Goal: Task Accomplishment & Management: Use online tool/utility

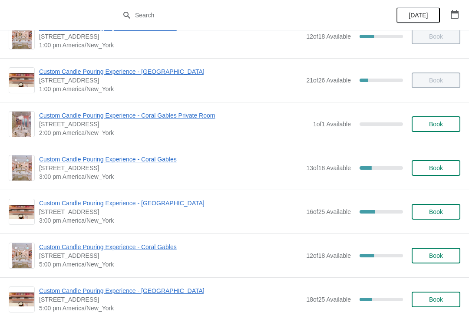
scroll to position [197, 0]
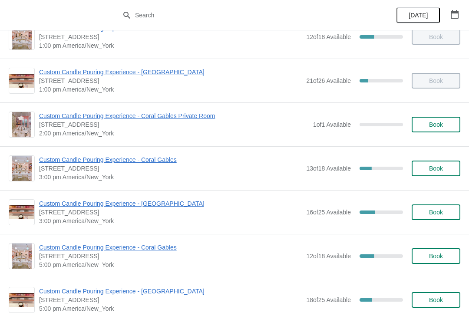
click at [171, 216] on span "[STREET_ADDRESS]" at bounding box center [170, 212] width 263 height 9
click at [170, 207] on span "Custom Candle Pouring Experience - [GEOGRAPHIC_DATA]" at bounding box center [170, 204] width 263 height 9
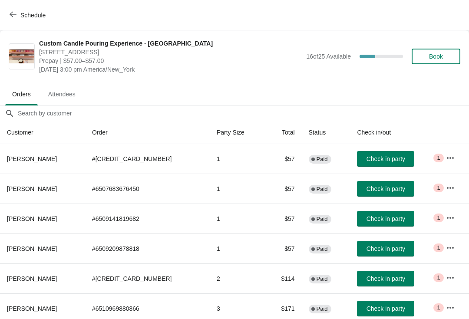
click at [380, 285] on button "Check in party" at bounding box center [385, 279] width 57 height 16
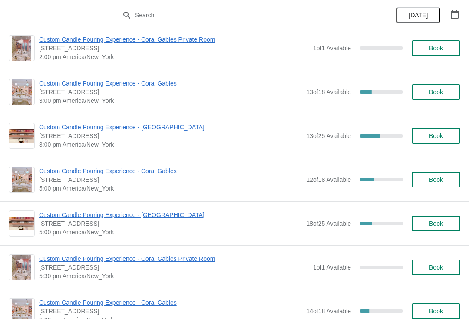
scroll to position [280, 0]
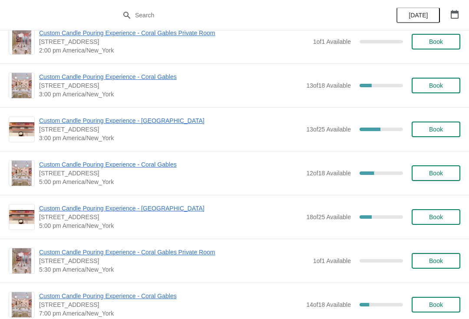
click at [126, 122] on span "Custom Candle Pouring Experience - [GEOGRAPHIC_DATA]" at bounding box center [170, 120] width 263 height 9
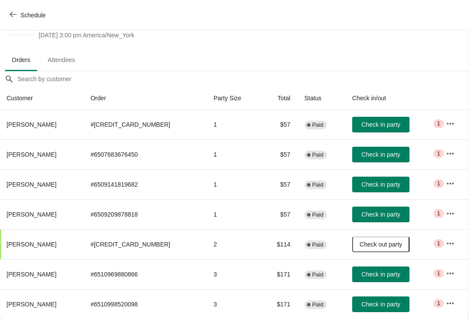
scroll to position [34, 0]
click at [380, 297] on button "Check in party" at bounding box center [381, 305] width 57 height 16
click at [382, 190] on button "Check in party" at bounding box center [381, 185] width 57 height 16
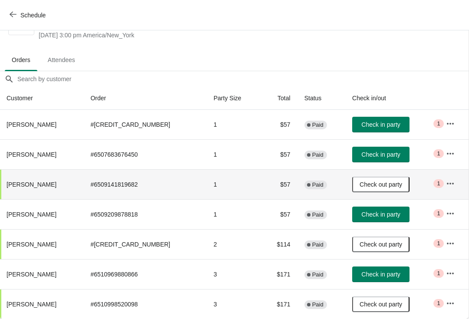
click at [372, 157] on span "Check in party" at bounding box center [381, 154] width 39 height 7
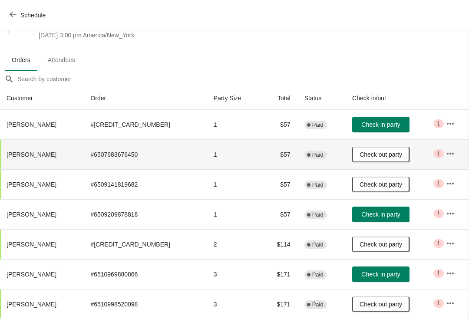
click at [362, 275] on span "Check in party" at bounding box center [381, 274] width 39 height 7
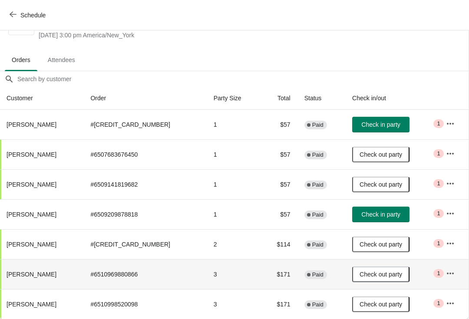
click at [353, 122] on button "Check in party" at bounding box center [381, 125] width 57 height 16
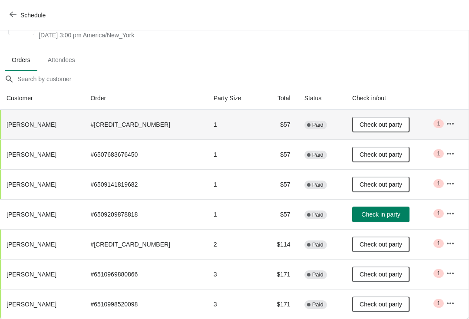
click at [362, 222] on button "Check in party" at bounding box center [381, 215] width 57 height 16
click at [466, 133] on td "Critical 1" at bounding box center [454, 125] width 30 height 30
click at [383, 125] on span "Check out party" at bounding box center [381, 124] width 43 height 7
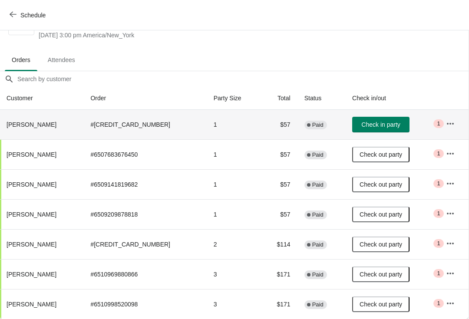
click at [382, 216] on span "Check out party" at bounding box center [381, 214] width 43 height 7
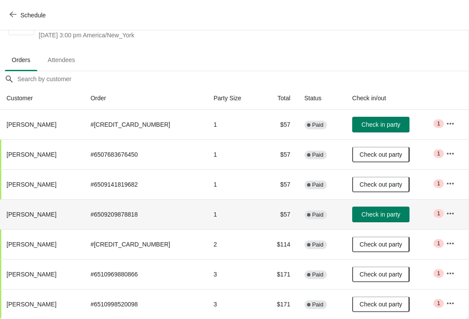
click at [31, 14] on span "Schedule" at bounding box center [32, 15] width 25 height 7
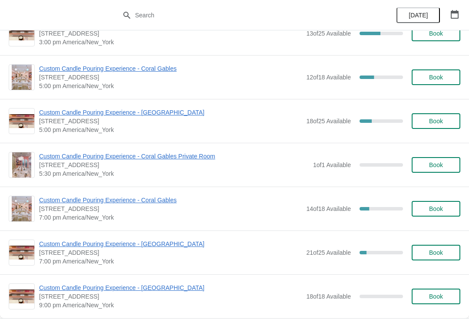
scroll to position [377, 0]
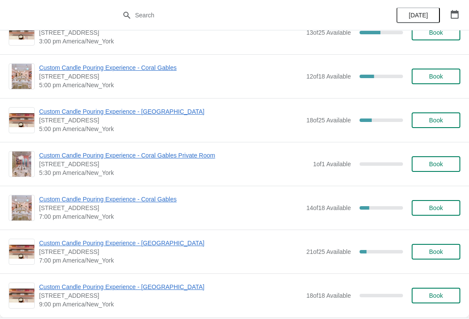
click at [95, 246] on span "Custom Candle Pouring Experience - [GEOGRAPHIC_DATA]" at bounding box center [170, 243] width 263 height 9
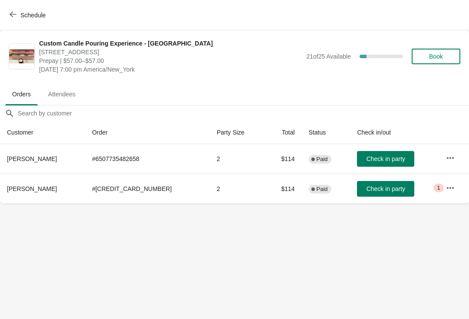
click at [448, 160] on icon "button" at bounding box center [450, 158] width 9 height 9
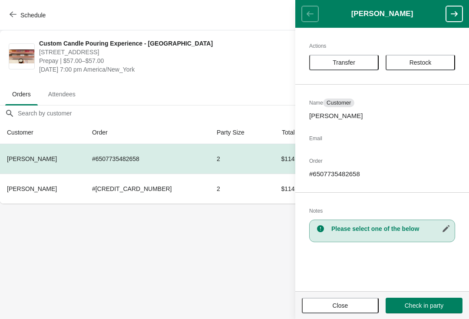
click at [453, 160] on h2 "Order" at bounding box center [383, 161] width 146 height 9
click at [366, 75] on div "Actions Transfer Restock Name Customer Crystal Clarke Email Order # 65077354826…" at bounding box center [383, 160] width 174 height 264
click at [341, 64] on span "Transfer" at bounding box center [344, 62] width 23 height 7
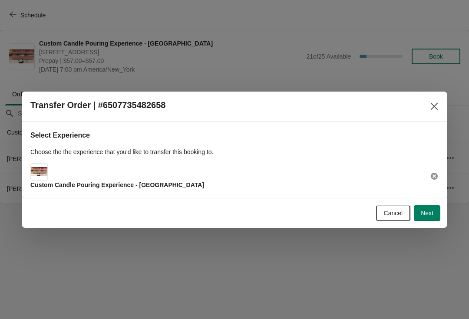
click at [436, 210] on button "Next" at bounding box center [427, 214] width 27 height 16
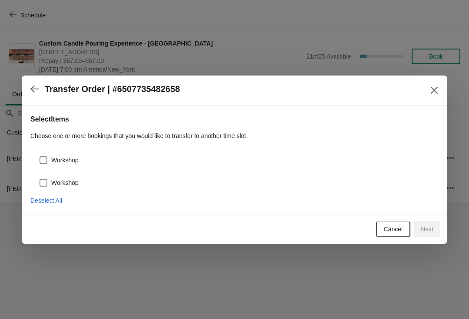
click at [53, 174] on div "Workshop" at bounding box center [234, 179] width 409 height 19
click at [56, 177] on label "Workshop" at bounding box center [59, 183] width 40 height 12
click at [40, 179] on input "Workshop" at bounding box center [40, 179] width 0 height 0
checkbox input "true"
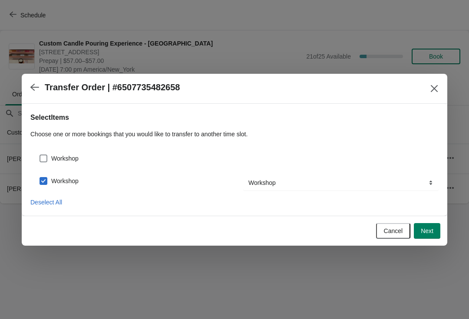
click at [45, 149] on div "Workshop" at bounding box center [234, 155] width 409 height 19
click at [35, 146] on div "Workshop" at bounding box center [234, 155] width 409 height 19
click at [52, 149] on div "Workshop" at bounding box center [234, 155] width 409 height 19
click at [40, 146] on div "Workshop" at bounding box center [234, 155] width 409 height 19
click at [56, 156] on span "Workshop" at bounding box center [64, 158] width 27 height 9
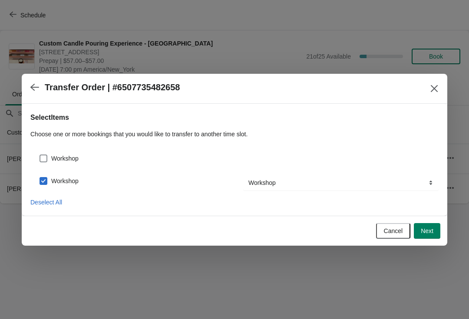
click at [40, 155] on input "Workshop" at bounding box center [40, 155] width 0 height 0
checkbox input "true"
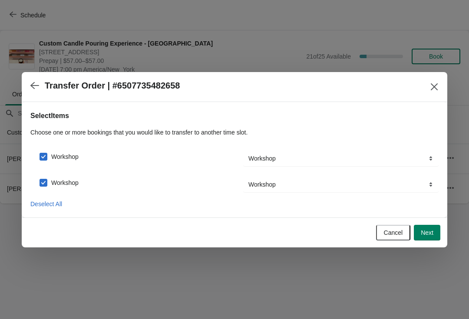
click at [426, 233] on span "Next" at bounding box center [427, 233] width 13 height 7
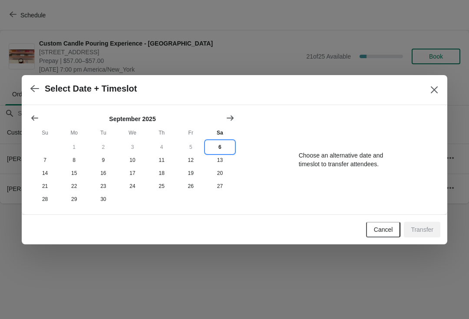
click at [220, 143] on button "6" at bounding box center [220, 147] width 29 height 13
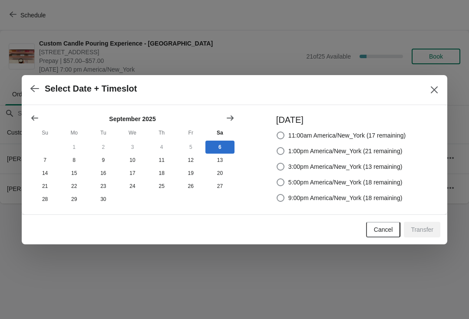
click at [382, 200] on span "9:00pm America/New_York (18 remaining)" at bounding box center [346, 198] width 114 height 9
click at [277, 195] on input "9:00pm America/New_York (18 remaining)" at bounding box center [277, 194] width 0 height 0
radio input "true"
click at [418, 237] on button "Transfer" at bounding box center [422, 230] width 37 height 16
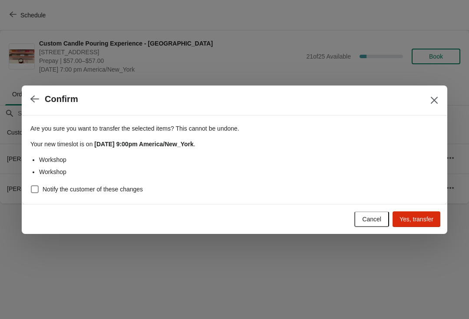
click at [104, 192] on span "Notify the customer of these changes" at bounding box center [93, 189] width 100 height 9
click at [31, 186] on input "Notify the customer of these changes" at bounding box center [31, 186] width 0 height 0
checkbox input "true"
click at [420, 222] on span "Yes, transfer" at bounding box center [417, 219] width 34 height 7
